Goal: Task Accomplishment & Management: Manage account settings

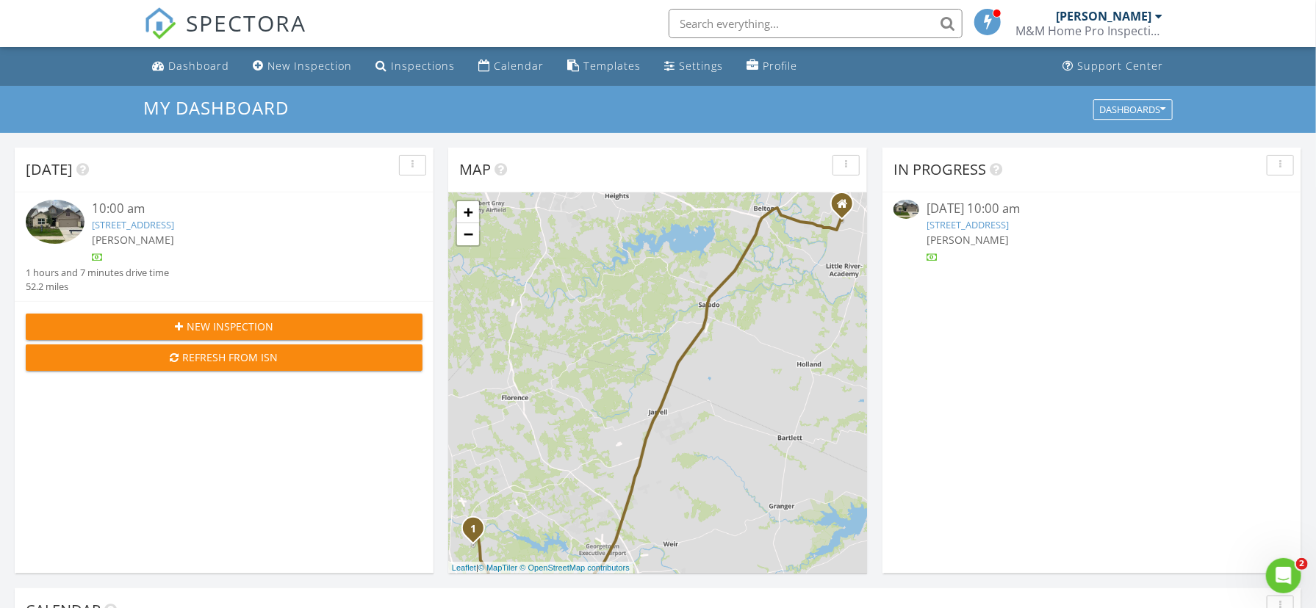
click at [174, 225] on link "305 Bristlecone Bnd, Liberty Hill, TX 78642" at bounding box center [133, 224] width 82 height 13
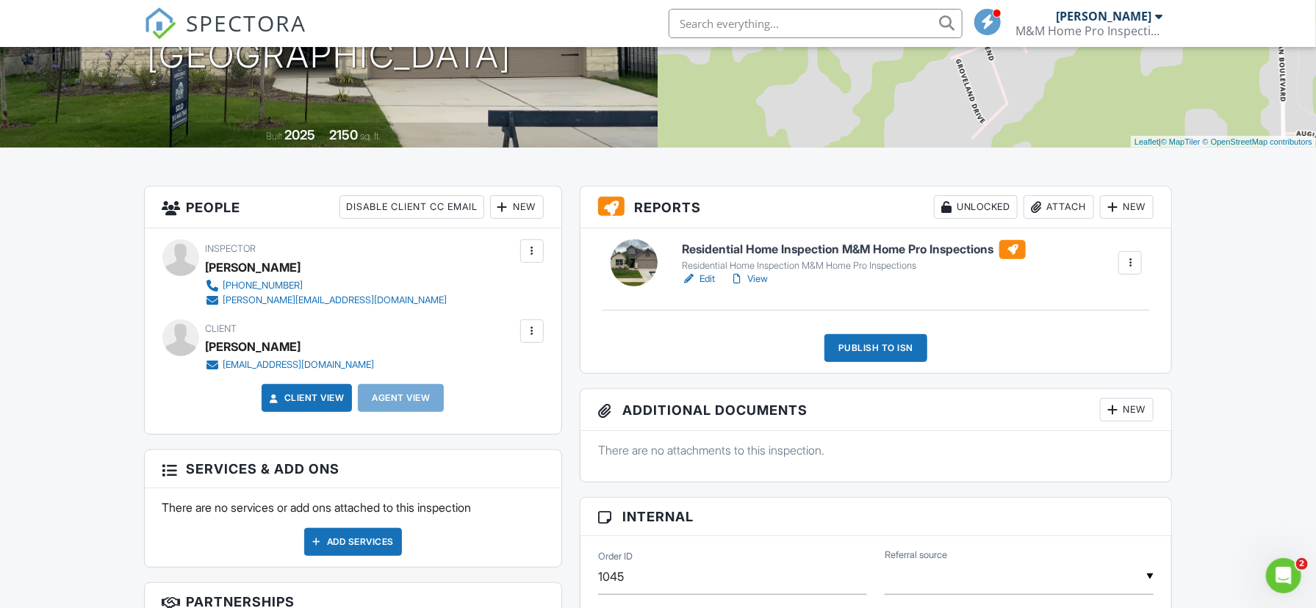
click at [533, 329] on div at bounding box center [532, 331] width 15 height 15
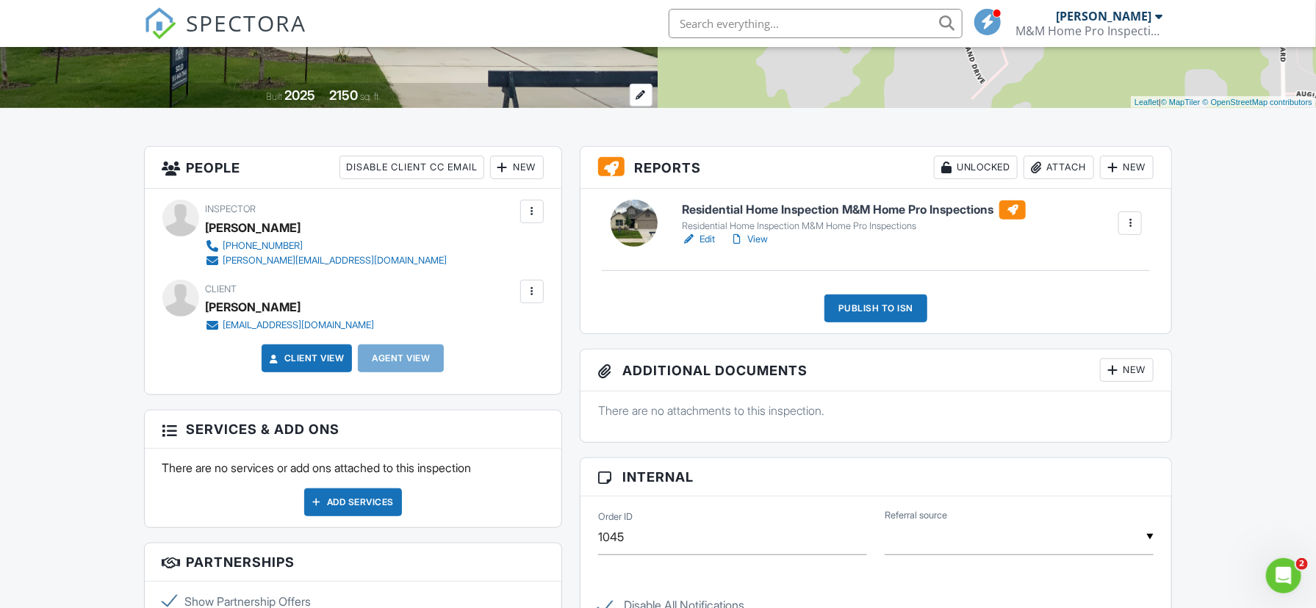
scroll to position [306, 0]
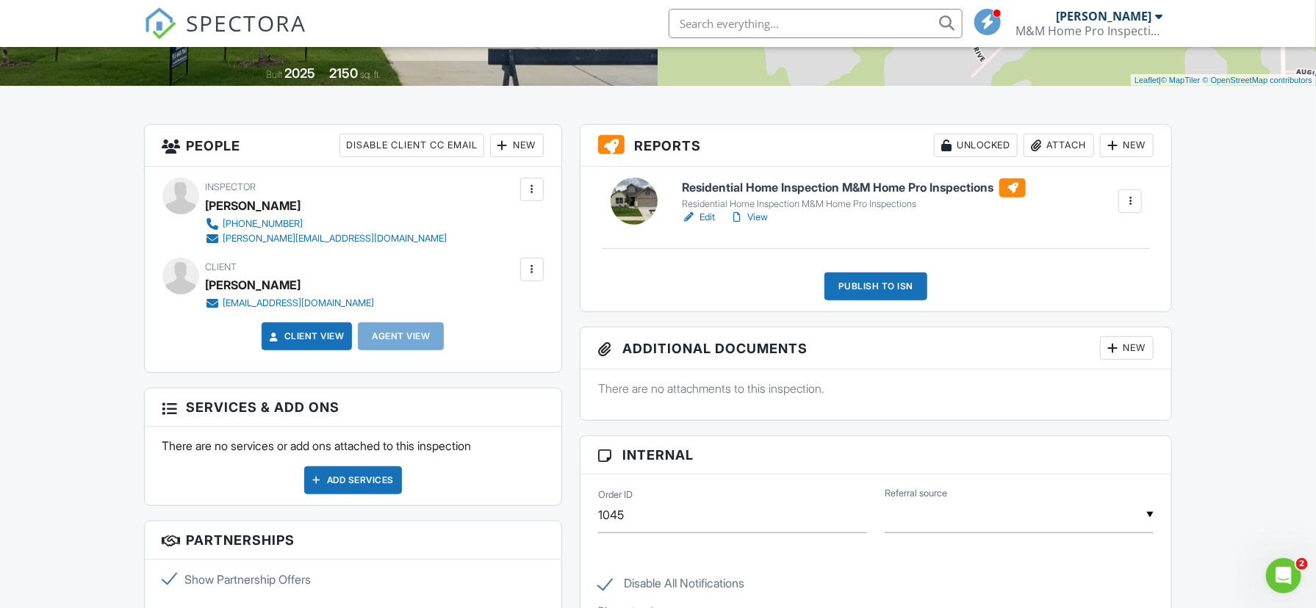
click at [756, 217] on link "View" at bounding box center [749, 217] width 38 height 15
